Goal: Book appointment/travel/reservation

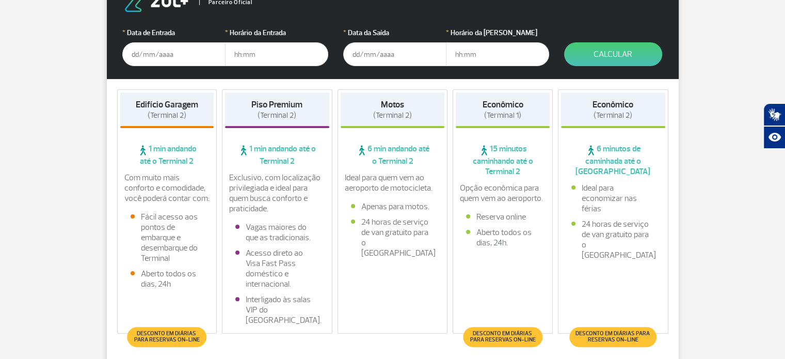
scroll to position [258, 0]
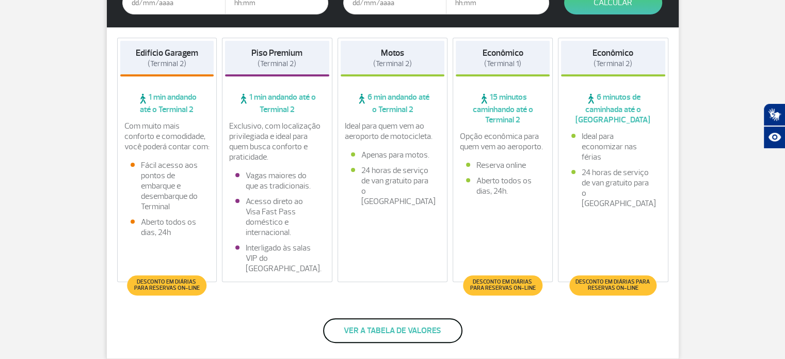
click at [427, 325] on button "Ver a tabela de valores" at bounding box center [392, 330] width 139 height 25
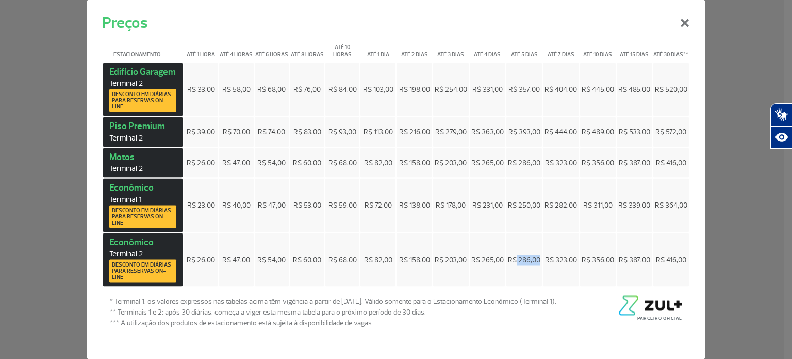
drag, startPoint x: 518, startPoint y: 255, endPoint x: 541, endPoint y: 256, distance: 22.7
click at [541, 256] on td "R$ 286,00" at bounding box center [525, 260] width 36 height 54
drag, startPoint x: 519, startPoint y: 201, endPoint x: 541, endPoint y: 201, distance: 22.2
click at [541, 201] on td "R$ 250,00" at bounding box center [525, 206] width 36 height 54
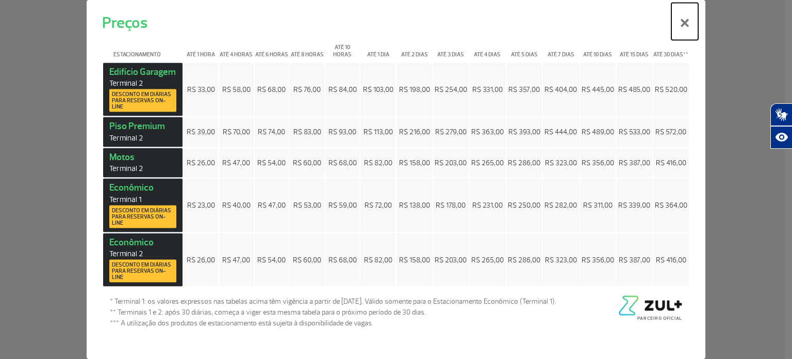
click at [685, 26] on button "×" at bounding box center [685, 21] width 27 height 37
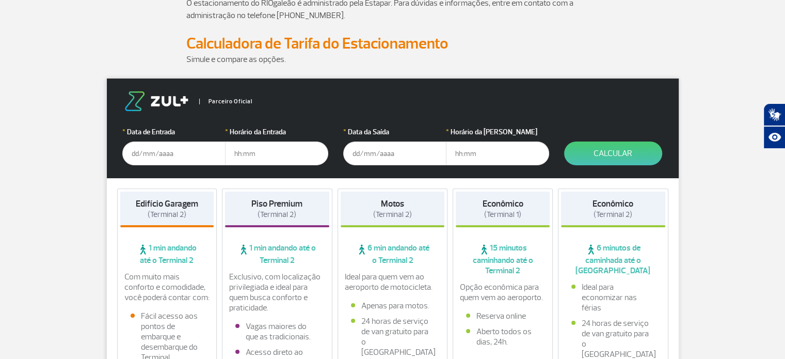
scroll to position [103, 0]
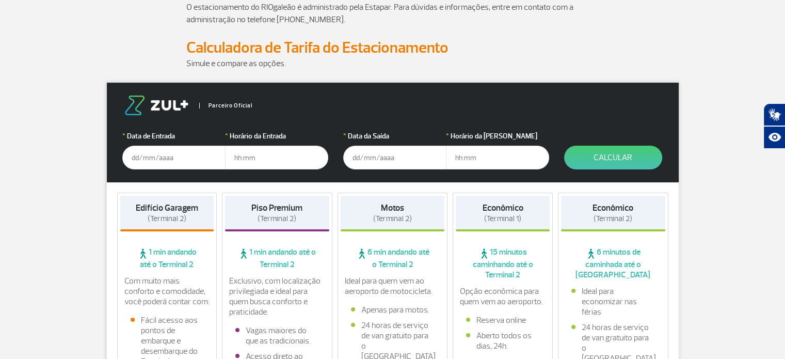
click at [155, 159] on input "text" at bounding box center [173, 157] width 103 height 24
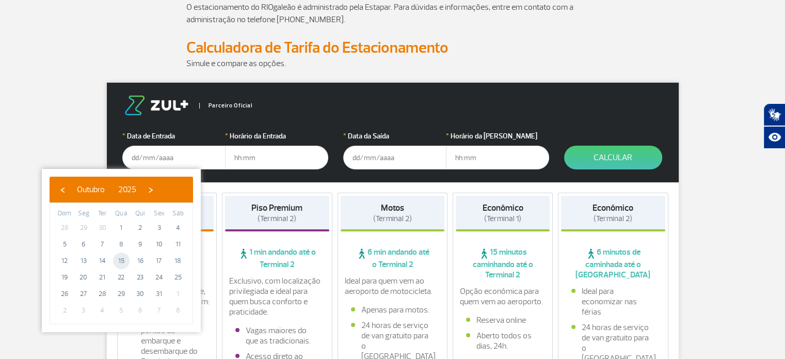
click at [124, 264] on span "15" at bounding box center [121, 260] width 17 height 17
type input "[DATE]"
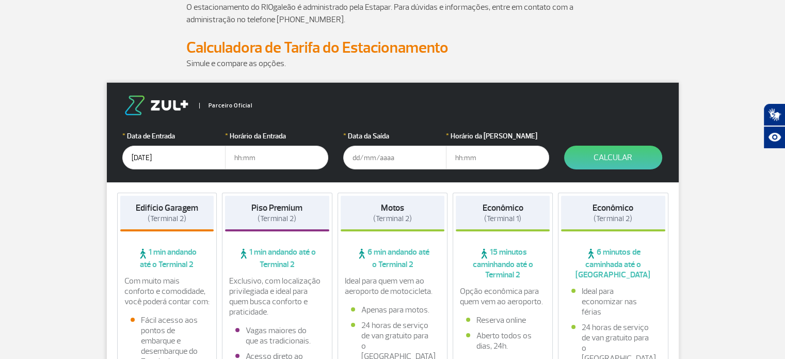
click at [270, 152] on input "text" at bounding box center [276, 157] width 103 height 24
click at [241, 162] on input "text" at bounding box center [276, 157] width 103 height 24
type input "13:30"
click at [371, 159] on input "text" at bounding box center [394, 157] width 103 height 24
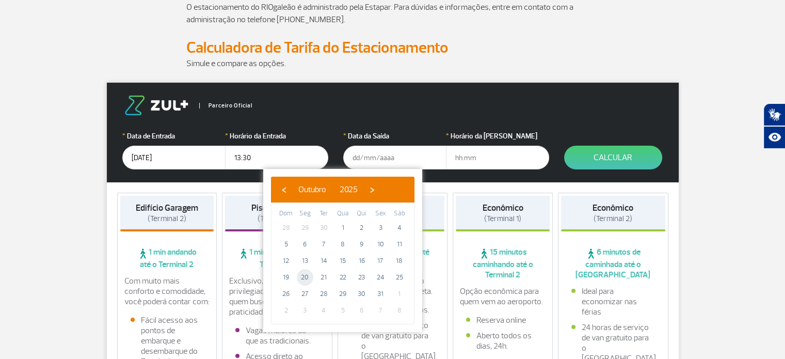
drag, startPoint x: 305, startPoint y: 276, endPoint x: 330, endPoint y: 260, distance: 30.2
click at [305, 277] on span "20" at bounding box center [305, 277] width 17 height 17
type input "[DATE]"
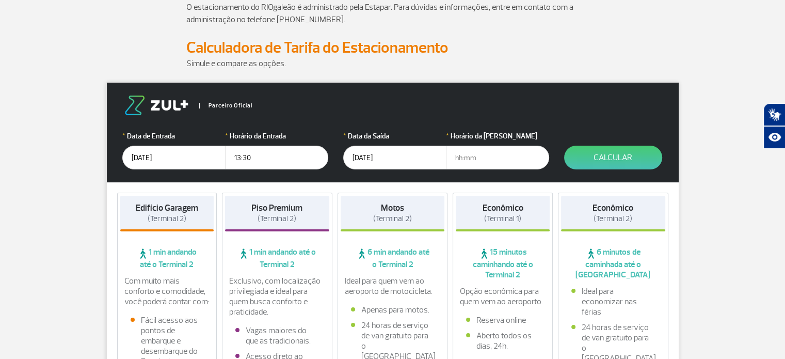
click at [477, 158] on input "text" at bounding box center [497, 157] width 103 height 24
type input "19:00"
click at [603, 154] on button "Calcular" at bounding box center [613, 157] width 98 height 24
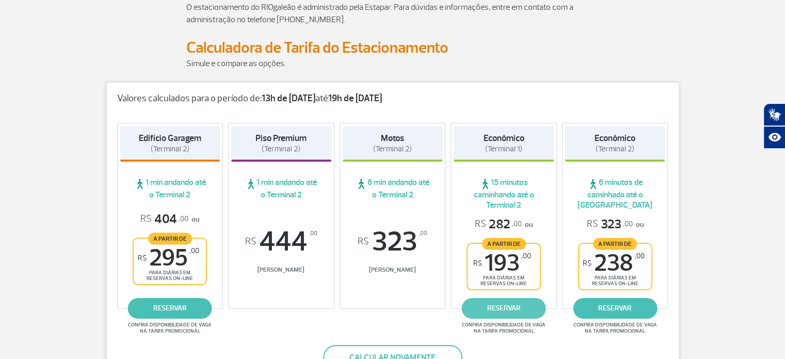
scroll to position [155, 0]
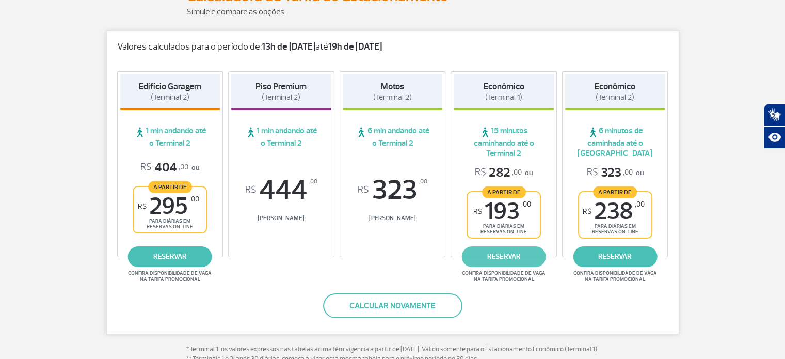
click at [505, 253] on link "reservar" at bounding box center [504, 256] width 84 height 21
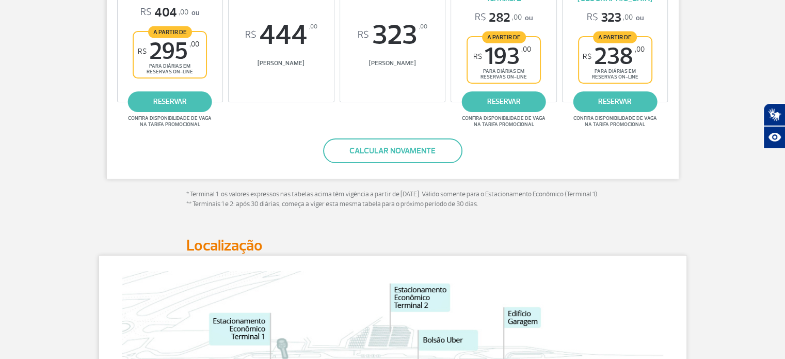
scroll to position [258, 0]
